Goal: Task Accomplishment & Management: Use online tool/utility

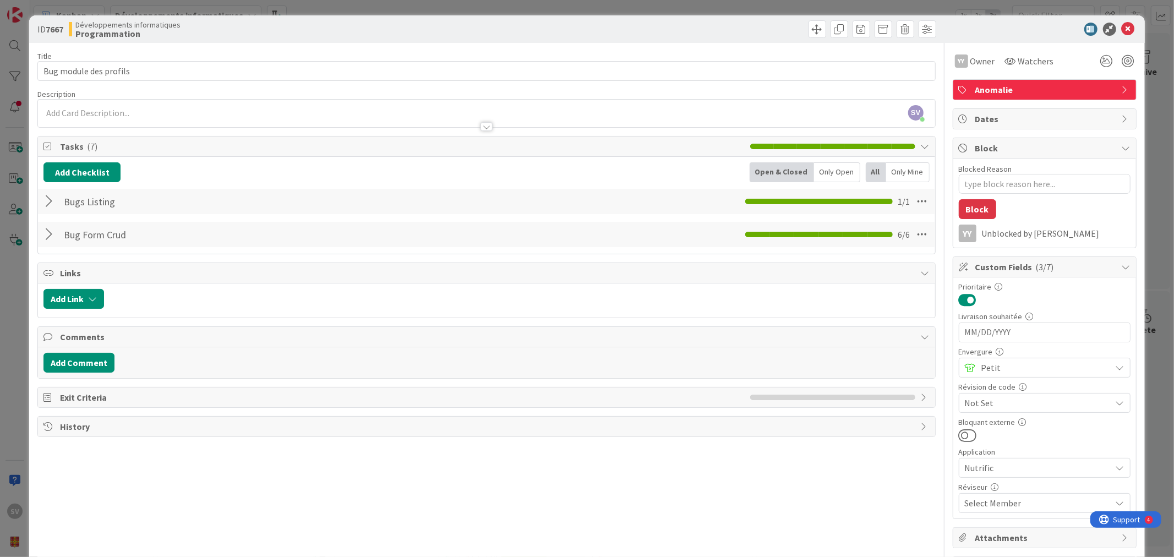
click at [57, 205] on div at bounding box center [50, 202] width 14 height 20
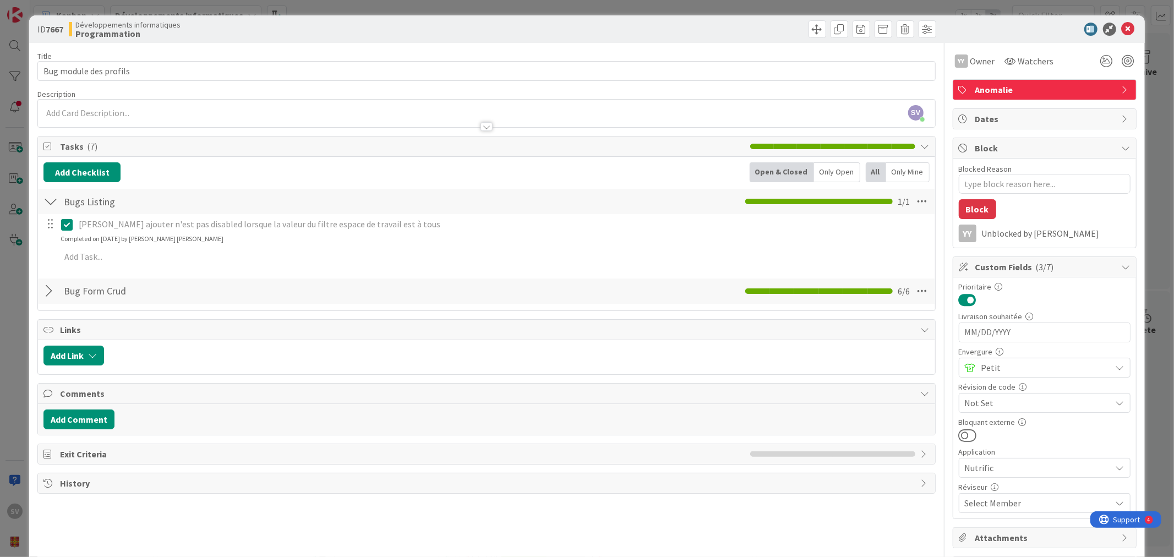
click at [50, 203] on div at bounding box center [50, 202] width 14 height 20
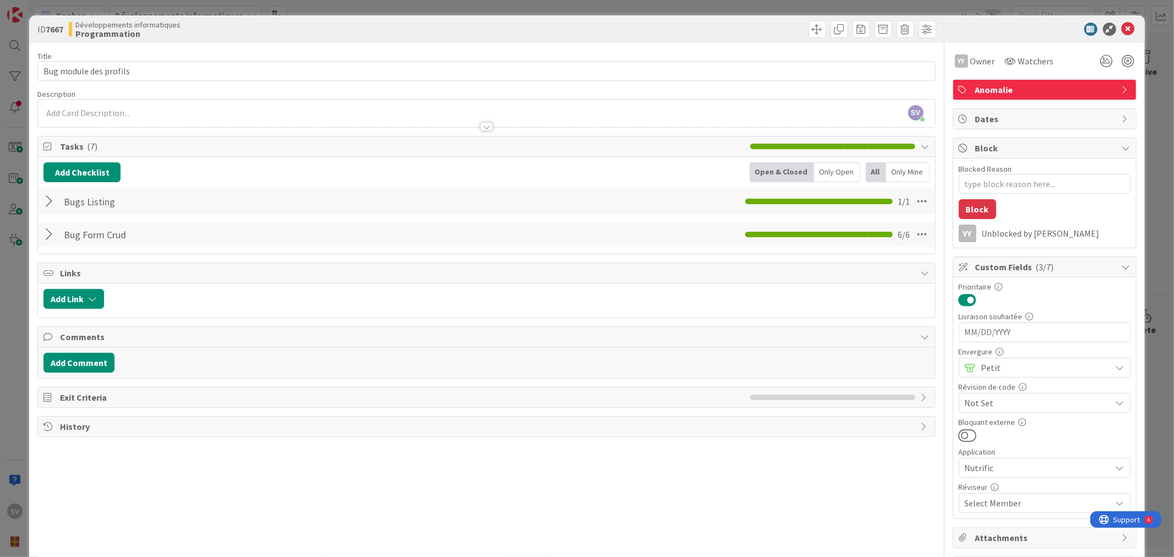
click at [42, 240] on div "Bug Form Crud Checklist Name 13 / 64 Bug Form Crud 6 / 6" at bounding box center [486, 234] width 896 height 25
click at [54, 232] on div at bounding box center [50, 235] width 14 height 20
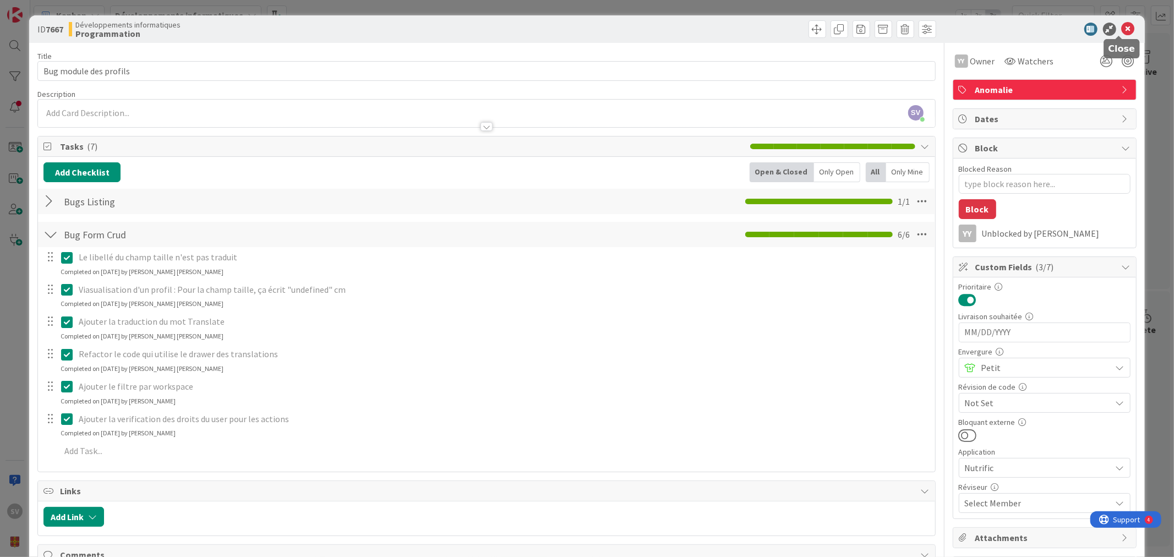
click at [1122, 29] on icon at bounding box center [1128, 29] width 13 height 13
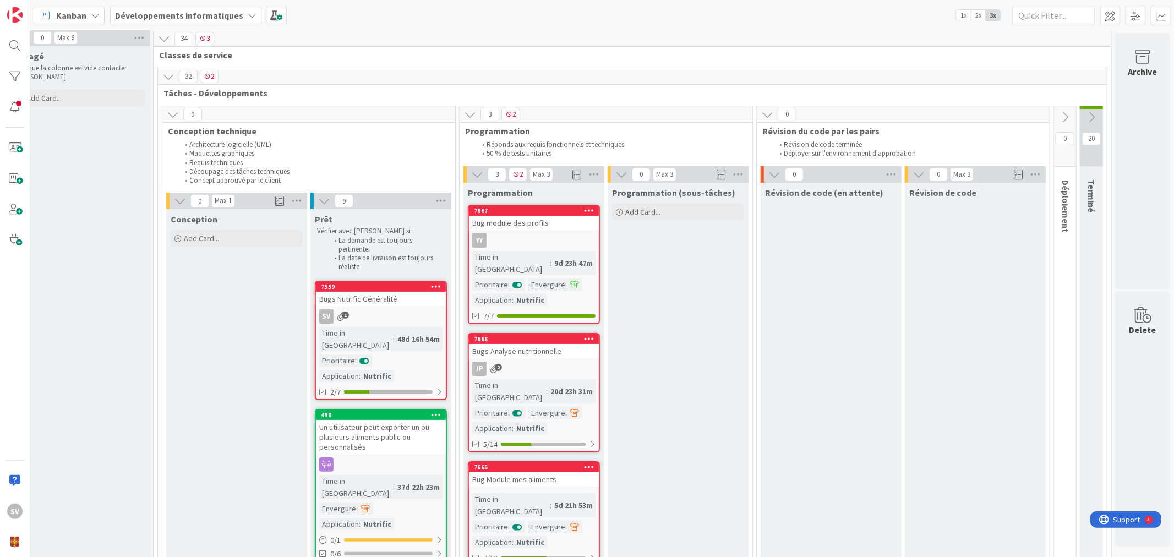
click at [517, 222] on div "Bug module des profils" at bounding box center [534, 223] width 130 height 14
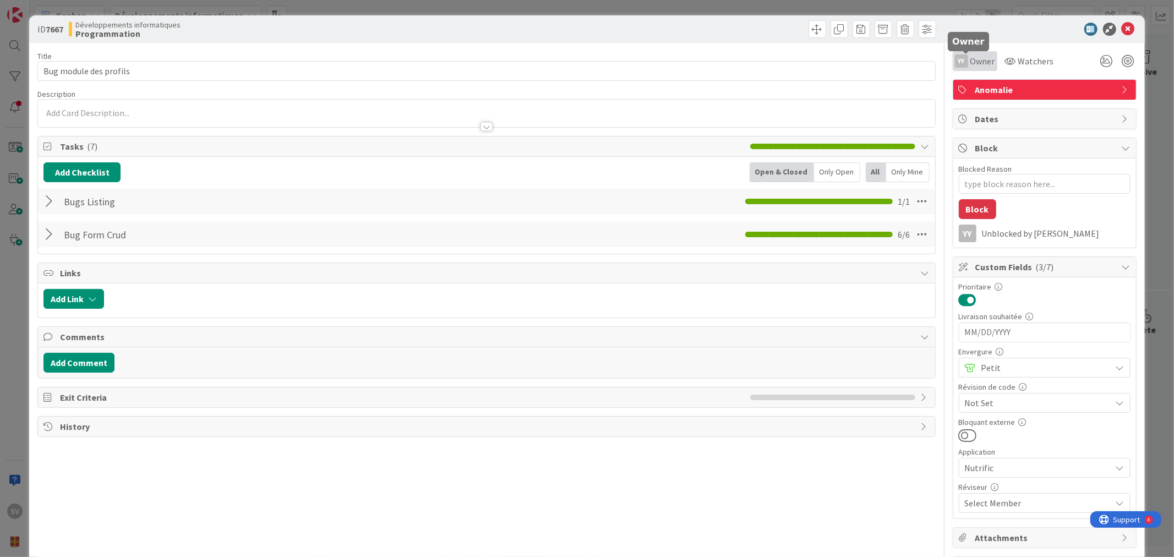
click at [983, 61] on span "Owner" at bounding box center [982, 60] width 25 height 13
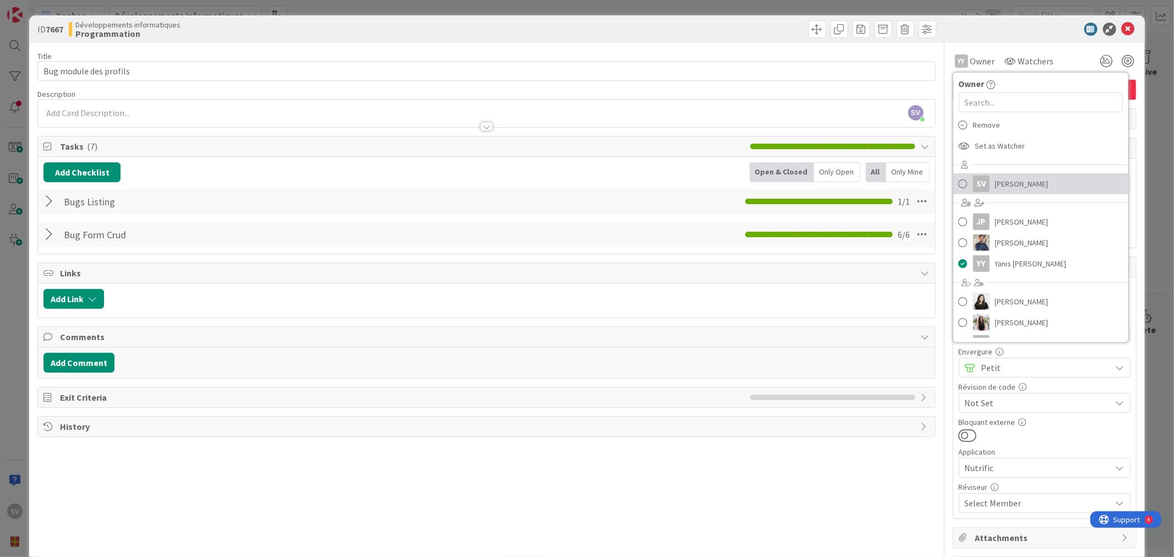
click at [1027, 184] on span "[PERSON_NAME]" at bounding box center [1021, 184] width 53 height 17
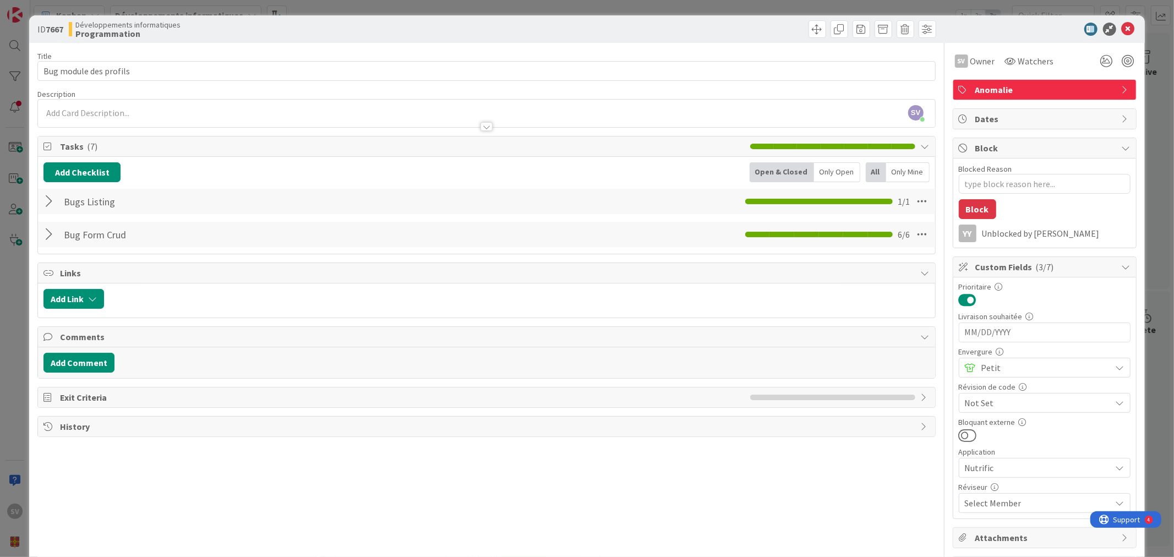
type textarea "x"
click at [1125, 32] on icon at bounding box center [1128, 29] width 13 height 13
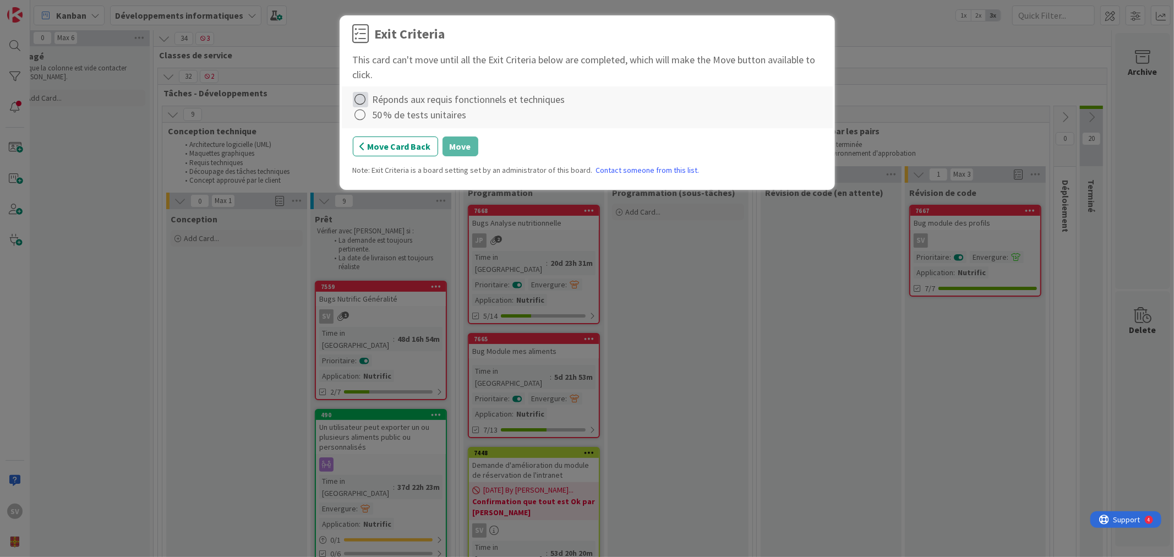
click at [354, 96] on icon at bounding box center [360, 99] width 15 height 15
click at [405, 119] on link "Complete" at bounding box center [422, 122] width 138 height 16
click at [358, 118] on icon at bounding box center [360, 114] width 15 height 15
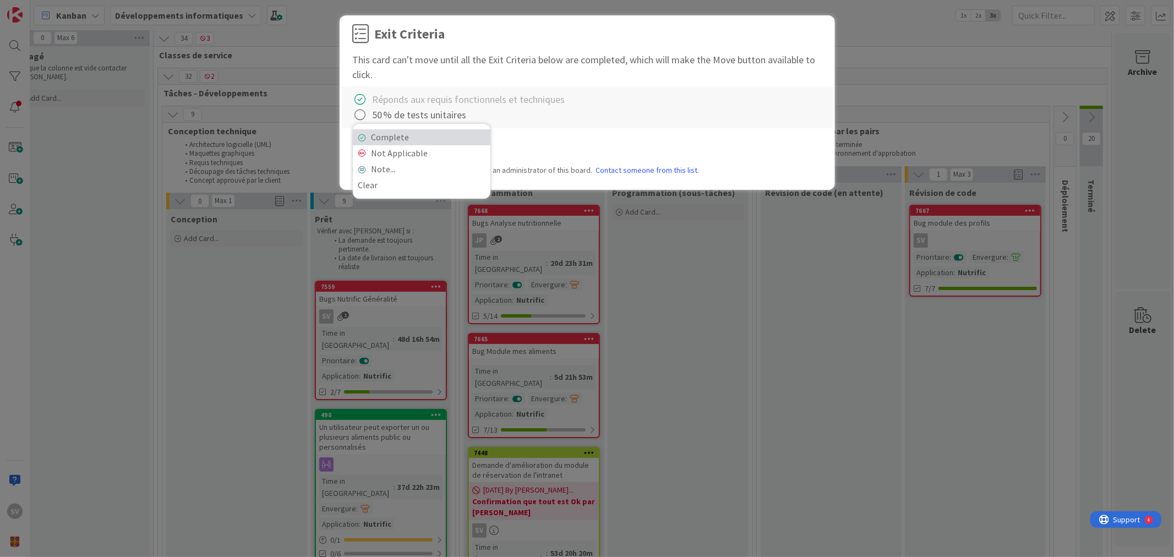
click at [382, 134] on link "Complete" at bounding box center [422, 137] width 138 height 16
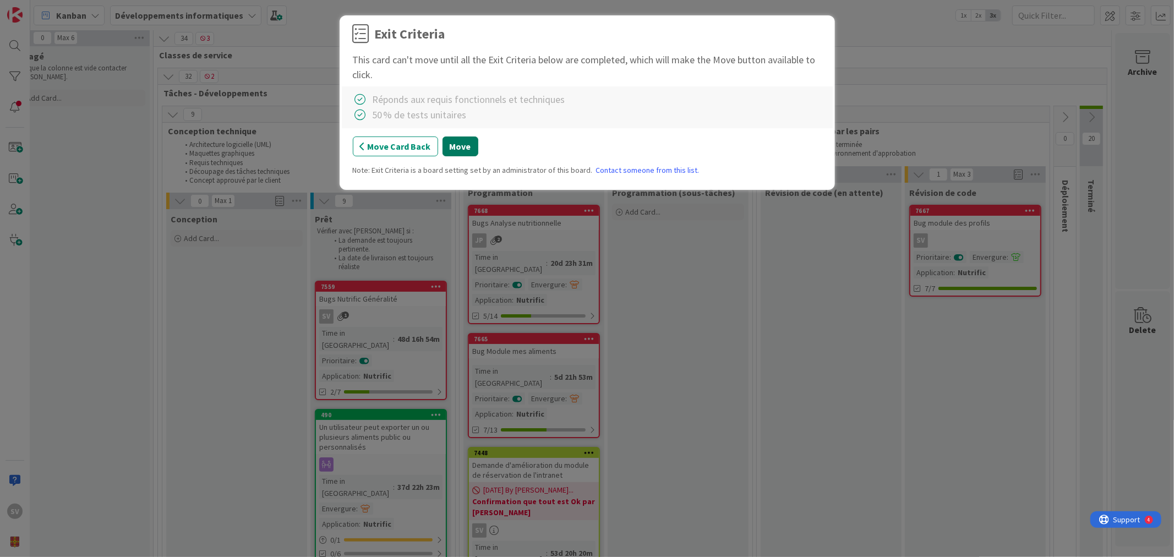
click at [462, 145] on button "Move" at bounding box center [460, 146] width 36 height 20
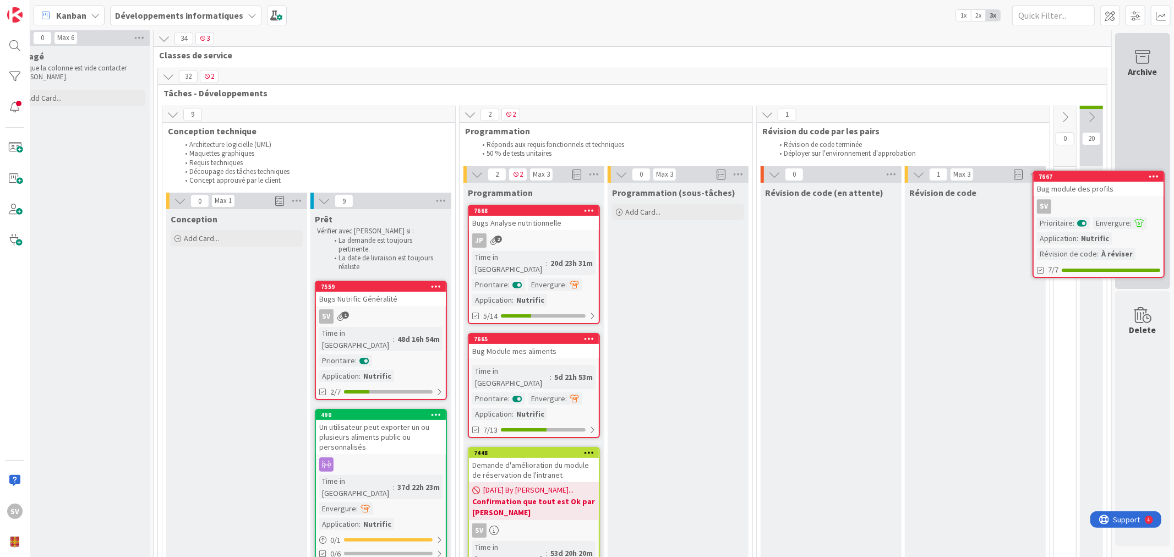
scroll to position [3, 34]
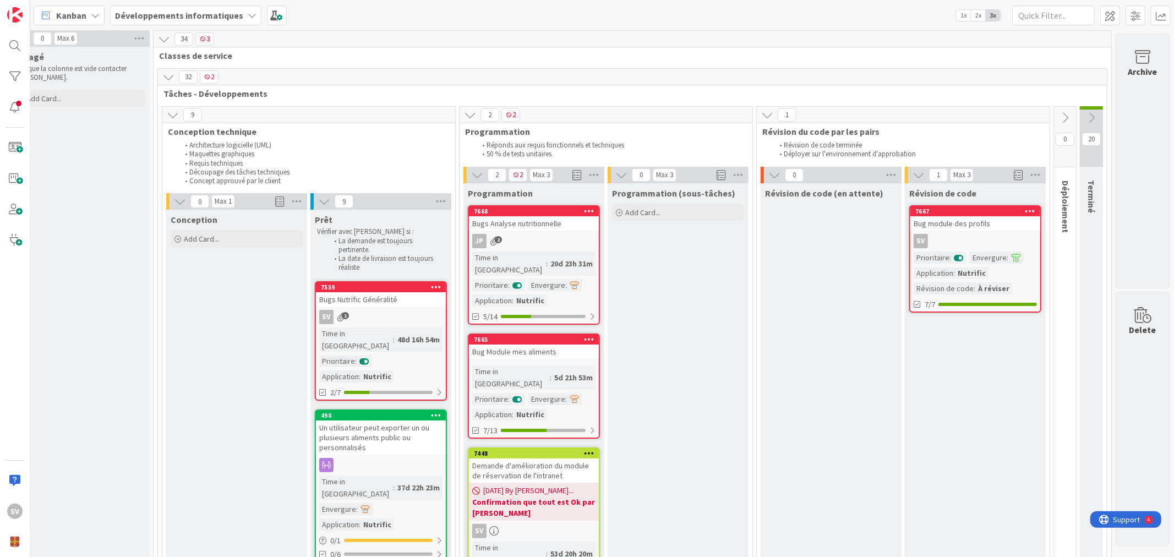
click at [1085, 118] on icon at bounding box center [1091, 118] width 12 height 12
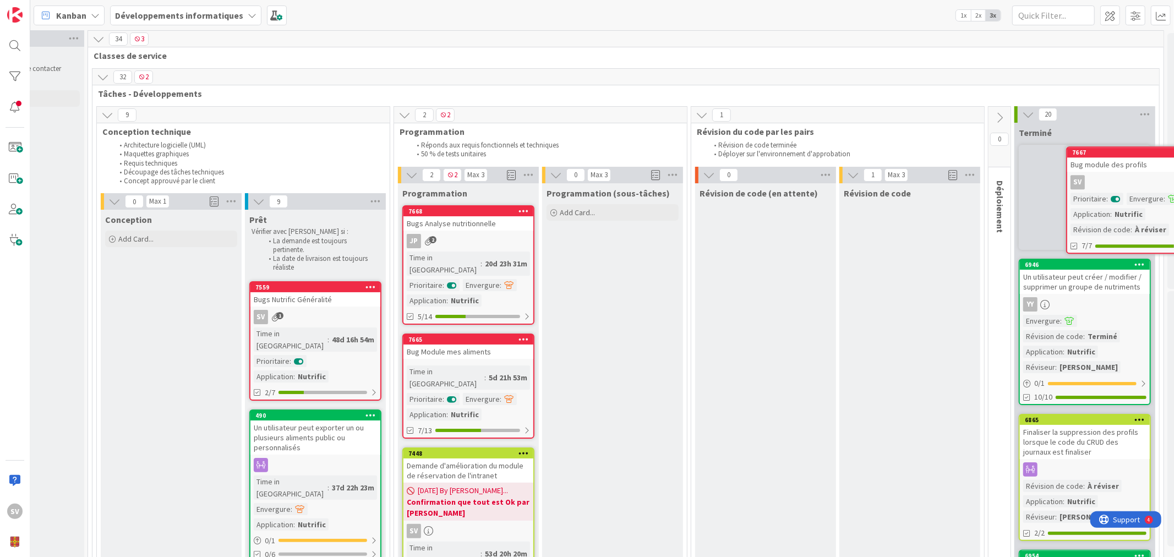
scroll to position [3, 112]
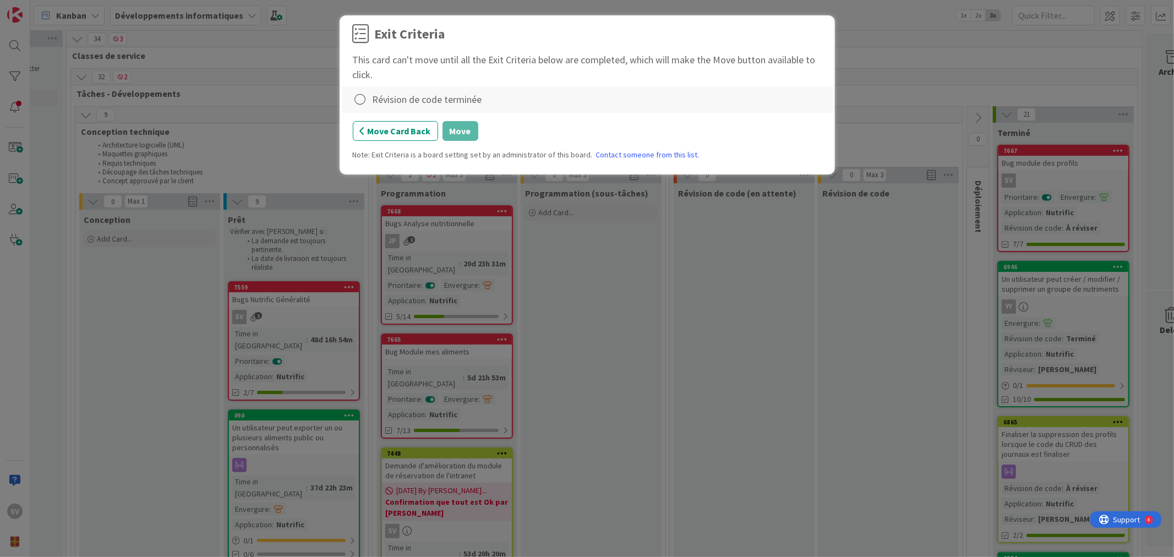
click at [422, 101] on div "Révision de code terminée" at bounding box center [428, 99] width 110 height 15
click at [358, 101] on icon at bounding box center [360, 99] width 15 height 15
click at [419, 122] on link "Complete" at bounding box center [422, 122] width 138 height 16
click at [460, 128] on button "Move" at bounding box center [460, 131] width 36 height 20
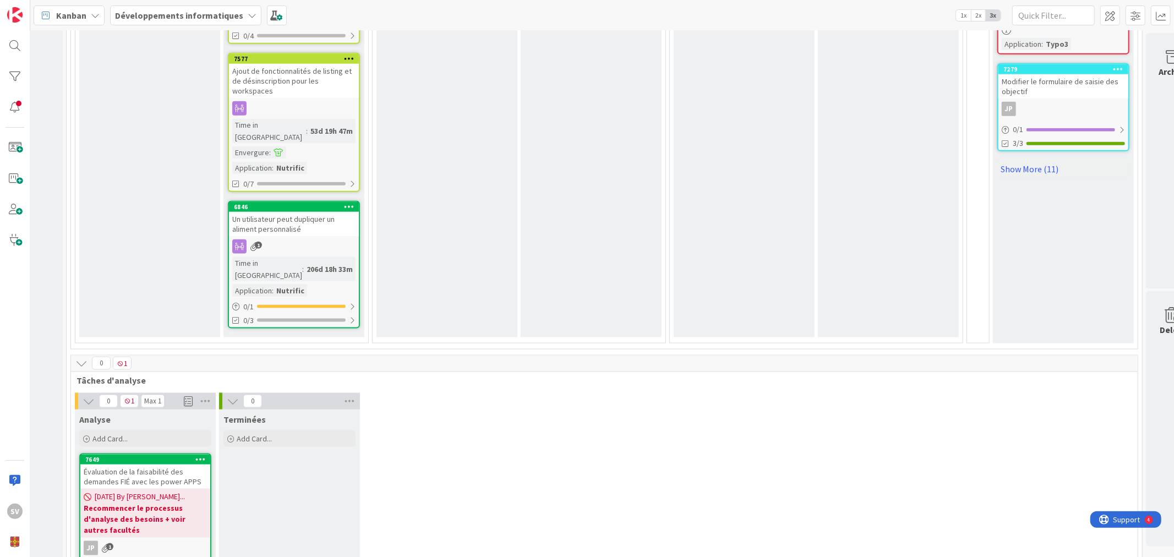
scroll to position [1298, 112]
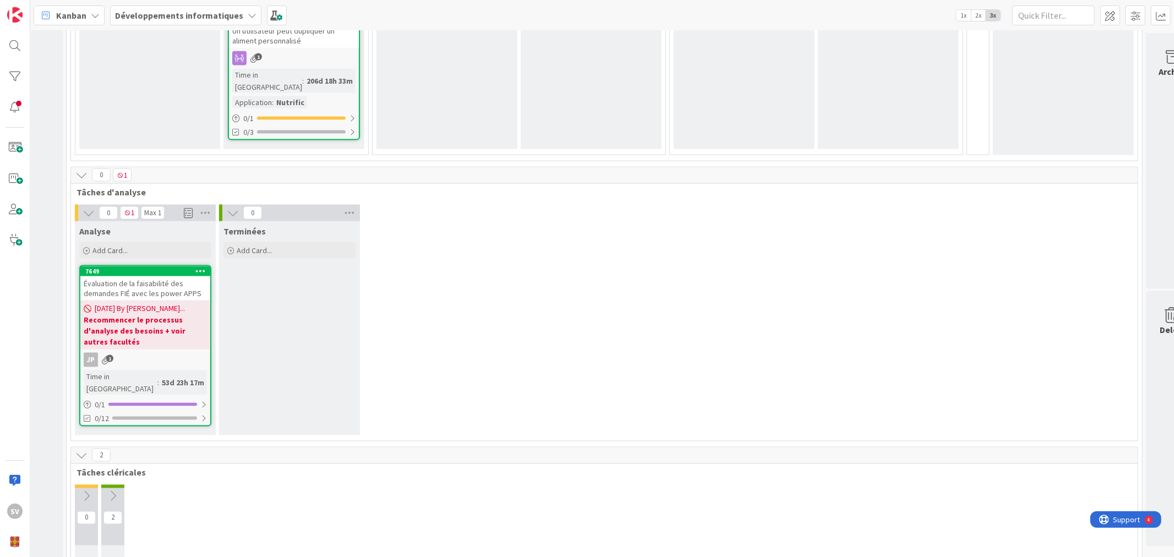
click at [89, 207] on icon at bounding box center [89, 213] width 12 height 12
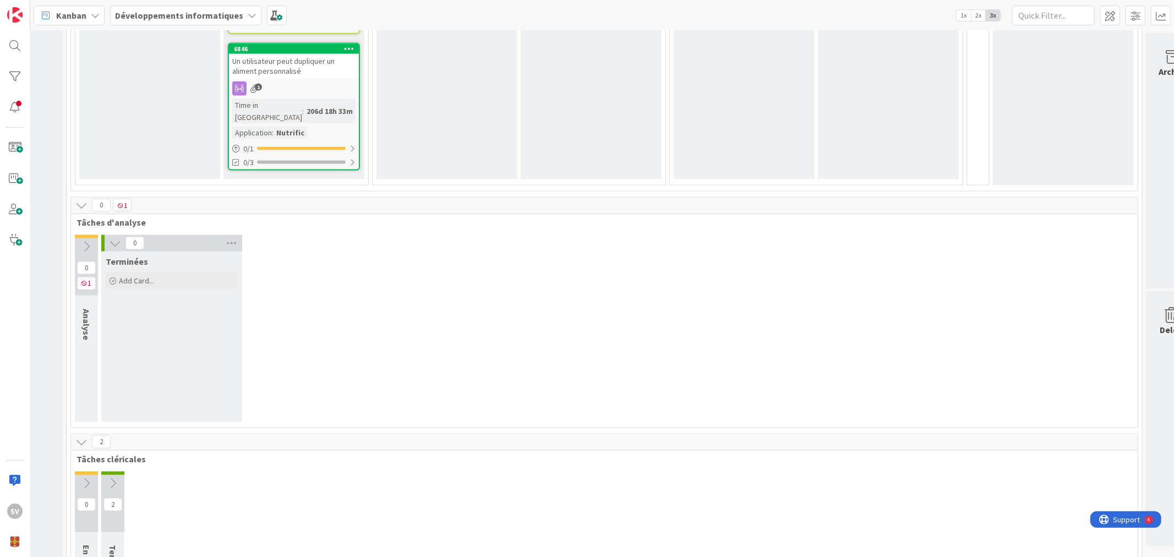
click at [111, 237] on icon at bounding box center [115, 243] width 12 height 12
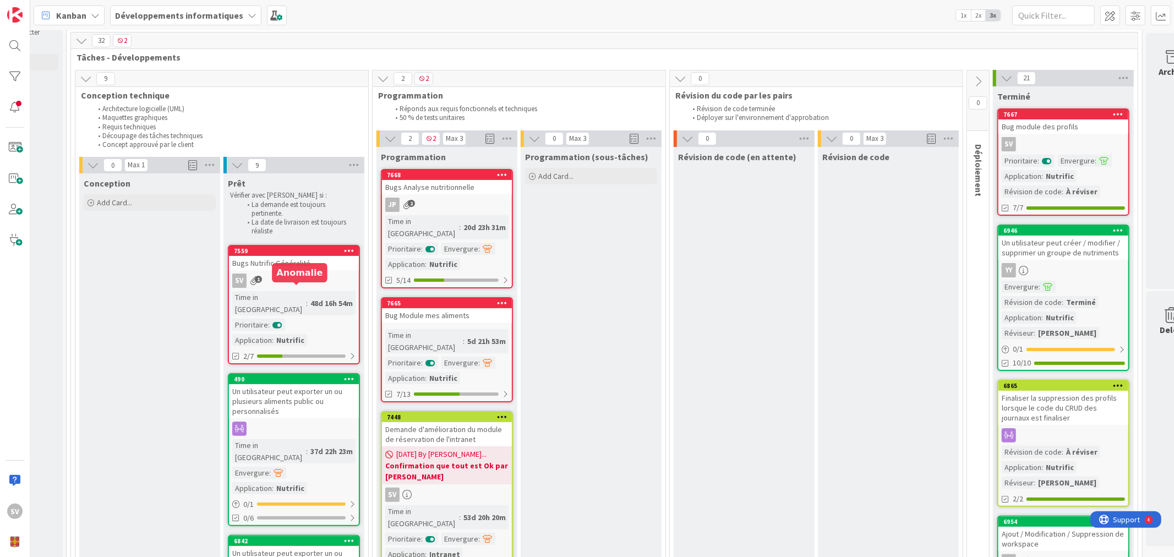
scroll to position [0, 112]
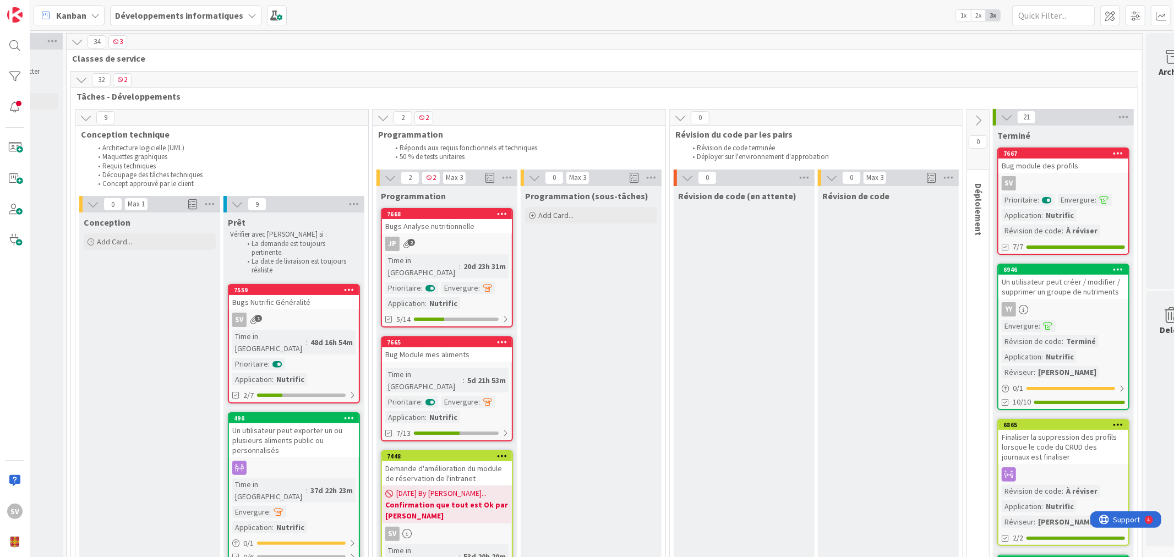
click at [1008, 118] on icon at bounding box center [1007, 117] width 12 height 12
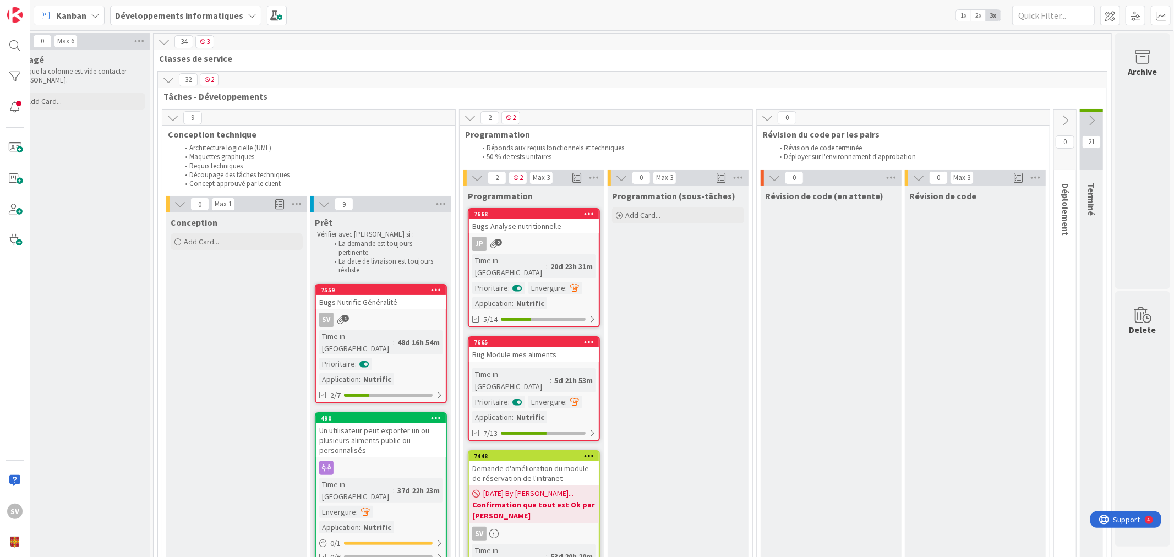
scroll to position [0, 34]
click at [763, 124] on div "0" at bounding box center [903, 118] width 293 height 17
click at [761, 118] on icon at bounding box center [767, 118] width 12 height 12
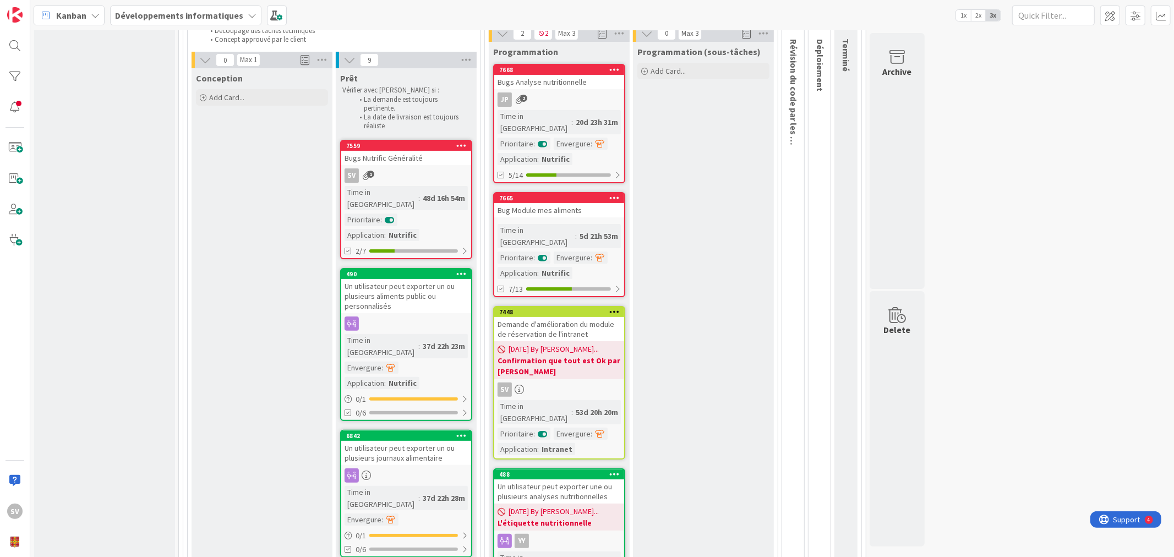
scroll to position [0, 0]
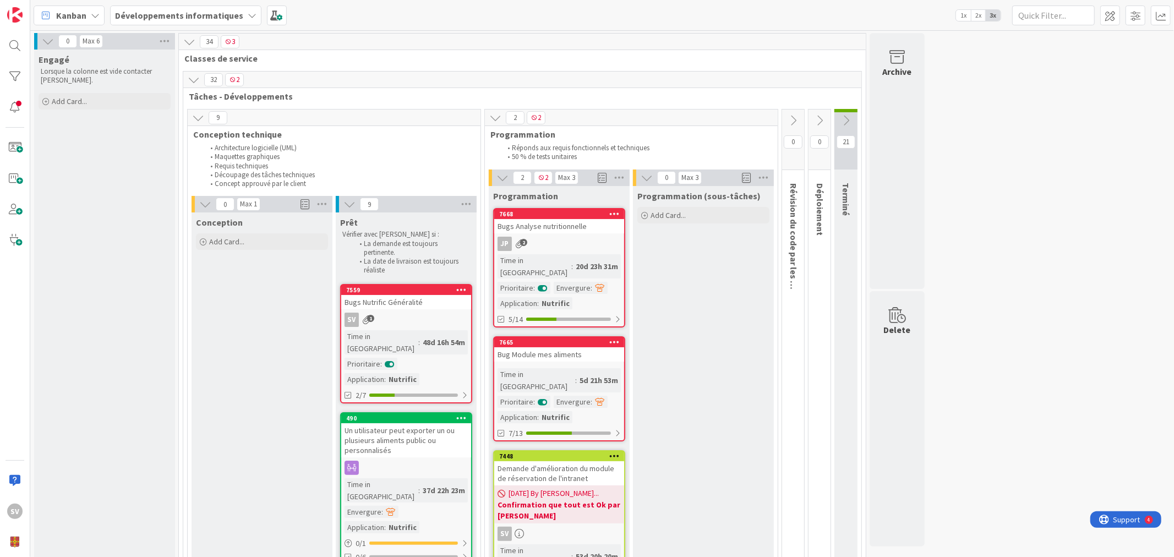
click at [42, 45] on icon at bounding box center [48, 41] width 12 height 12
